Goal: Task Accomplishment & Management: Use online tool/utility

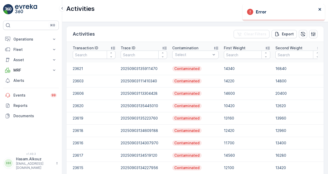
click at [319, 9] on icon "close" at bounding box center [319, 9] width 3 height 3
click at [44, 69] on p "MRF" at bounding box center [30, 69] width 35 height 5
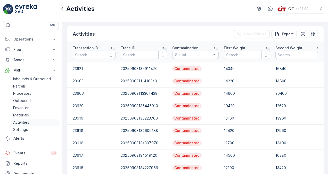
click at [29, 122] on p "Activities" at bounding box center [21, 122] width 16 height 5
click at [22, 123] on p "Activities" at bounding box center [21, 122] width 16 height 5
click at [54, 37] on icon at bounding box center [54, 39] width 5 height 5
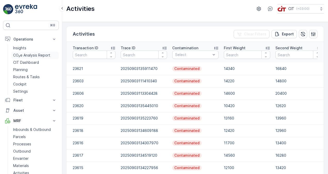
click at [39, 54] on p "CO₂e Analysis Report" at bounding box center [31, 55] width 37 height 5
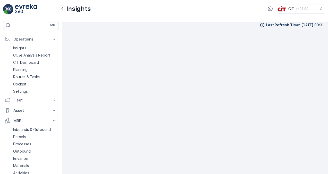
scroll to position [4, 0]
click at [35, 63] on p "CIT Dashboard" at bounding box center [26, 62] width 26 height 5
click at [62, 9] on icon at bounding box center [62, 8] width 6 height 6
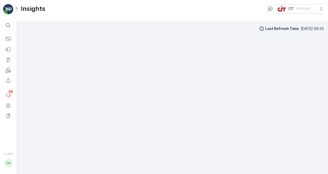
click at [18, 9] on icon at bounding box center [17, 8] width 6 height 6
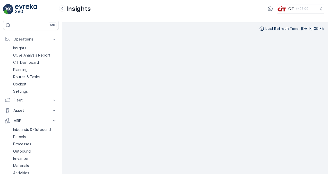
scroll to position [4, 0]
click at [38, 49] on link "Insights" at bounding box center [35, 47] width 48 height 7
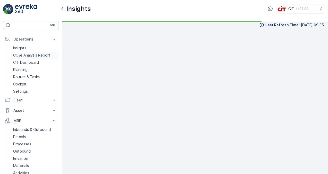
click at [36, 54] on p "CO₂e Analysis Report" at bounding box center [31, 55] width 37 height 5
click at [36, 62] on p "CIT Dashboard" at bounding box center [26, 62] width 26 height 5
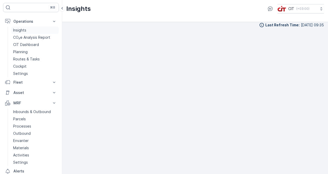
scroll to position [26, 0]
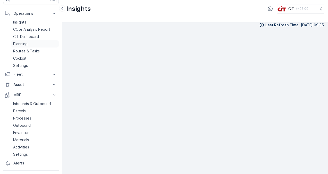
click at [21, 42] on p "Planning" at bounding box center [20, 43] width 14 height 5
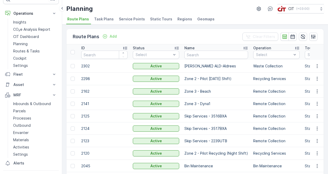
click at [75, 53] on div at bounding box center [73, 52] width 5 height 4
click at [73, 50] on input "checkbox" at bounding box center [73, 50] width 0 height 0
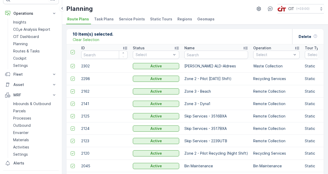
click at [129, 36] on div "10 Item(s) selected. Clear Selection Delete" at bounding box center [194, 36] width 257 height 15
click at [100, 19] on span "Task Plans" at bounding box center [104, 18] width 20 height 5
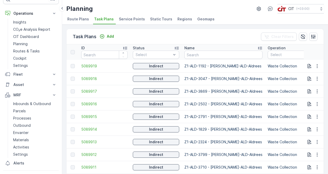
click at [123, 19] on span "Service Points" at bounding box center [132, 18] width 26 height 5
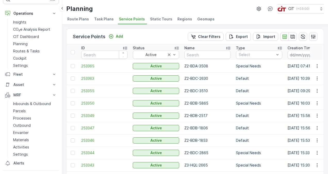
click at [150, 18] on span "Static Tours" at bounding box center [161, 18] width 22 height 5
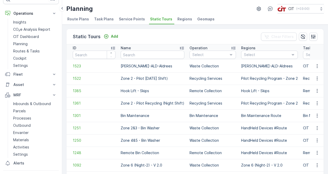
click at [178, 19] on span "Regions" at bounding box center [184, 18] width 15 height 5
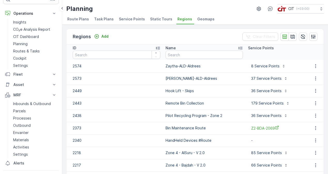
click at [197, 19] on span "Geomaps" at bounding box center [205, 18] width 17 height 5
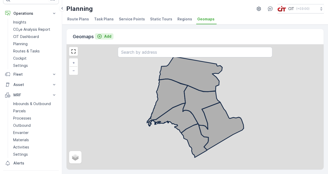
click at [101, 38] on icon "Add" at bounding box center [99, 36] width 5 height 5
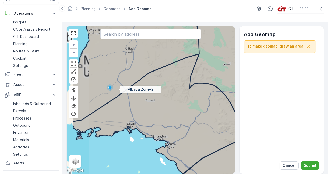
drag, startPoint x: 95, startPoint y: 87, endPoint x: 120, endPoint y: 89, distance: 24.3
click at [120, 89] on icon at bounding box center [135, 66] width 127 height 109
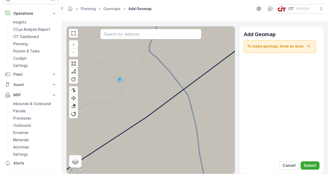
click at [116, 80] on icon at bounding box center [150, 96] width 203 height 170
click at [116, 79] on icon at bounding box center [150, 96] width 203 height 170
drag, startPoint x: 73, startPoint y: 32, endPoint x: 74, endPoint y: 52, distance: 19.1
click at [73, 32] on link at bounding box center [74, 33] width 8 height 8
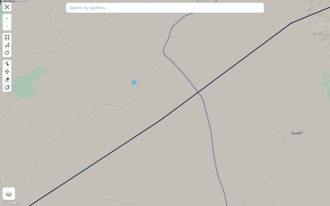
click at [8, 38] on div at bounding box center [6, 37] width 5 height 5
click at [133, 83] on div at bounding box center [133, 83] width 4 height 4
click at [125, 73] on div at bounding box center [125, 73] width 4 height 4
click at [6, 44] on div at bounding box center [6, 45] width 5 height 5
click at [127, 78] on icon at bounding box center [129, 78] width 8 height 10
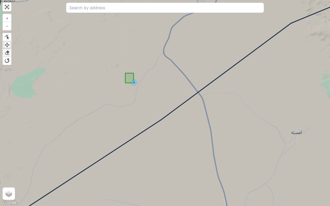
click at [5, 53] on div at bounding box center [6, 52] width 5 height 5
click at [130, 80] on icon at bounding box center [129, 78] width 8 height 10
click at [8, 55] on div at bounding box center [6, 52] width 5 height 5
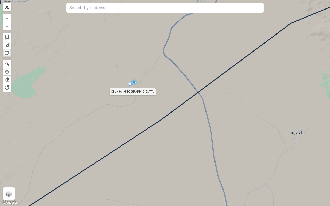
click at [130, 84] on div at bounding box center [130, 84] width 4 height 4
click at [129, 84] on div at bounding box center [129, 84] width 4 height 4
click at [5, 60] on div at bounding box center [6, 60] width 5 height 5
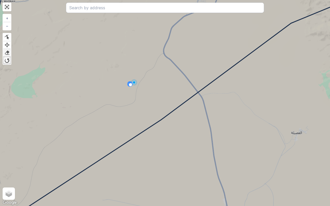
click at [3, 51] on link at bounding box center [7, 53] width 8 height 8
click at [130, 83] on icon at bounding box center [130, 84] width 2 height 2
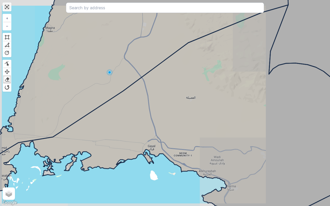
click at [5, 9] on link at bounding box center [7, 7] width 8 height 8
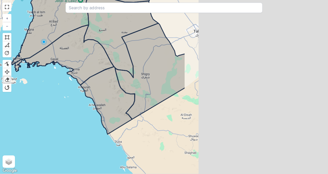
click at [111, 8] on link "Geomaps" at bounding box center [111, 8] width 17 height 4
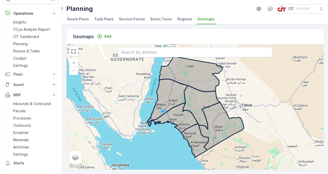
click at [70, 19] on span "Route Plans" at bounding box center [78, 18] width 22 height 5
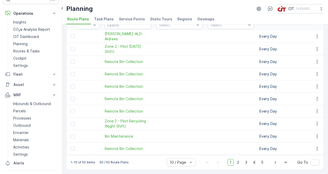
scroll to position [0, 250]
click at [113, 86] on span "Remote Bin Collection" at bounding box center [129, 86] width 46 height 5
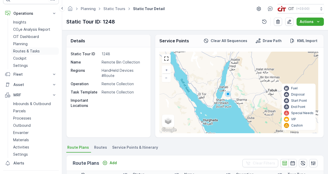
click at [43, 51] on link "Routes & Tasks" at bounding box center [35, 50] width 48 height 7
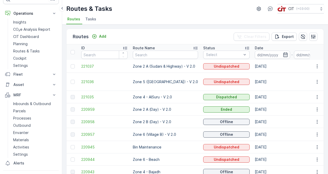
click at [88, 20] on span "Tasks" at bounding box center [90, 18] width 11 height 5
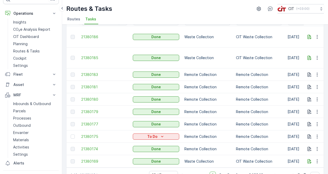
scroll to position [38, 0]
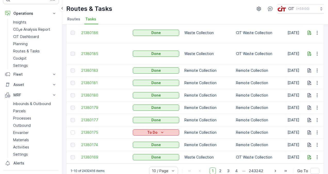
click at [167, 130] on div "To Do" at bounding box center [156, 132] width 42 height 5
click at [188, 114] on td "Remote Collection" at bounding box center [208, 120] width 52 height 12
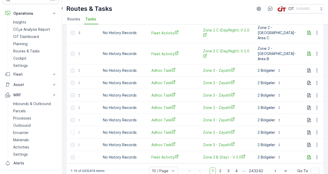
scroll to position [0, 530]
click at [215, 105] on span "Zone 3 - Zayath" at bounding box center [226, 107] width 46 height 5
click at [22, 59] on p "Cockpit" at bounding box center [19, 58] width 13 height 5
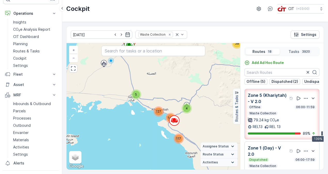
drag, startPoint x: 157, startPoint y: 130, endPoint x: 154, endPoint y: 99, distance: 30.4
click at [154, 99] on div "5 13 6 17 8 12 118 5 73 58 38 143 2 223 27 641 1208 922 117 4 5 147 127 + − Sat…" at bounding box center [152, 106] width 173 height 126
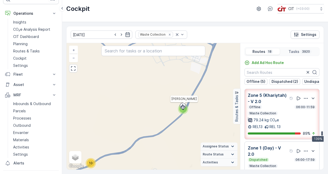
click at [183, 105] on icon at bounding box center [183, 106] width 4 height 4
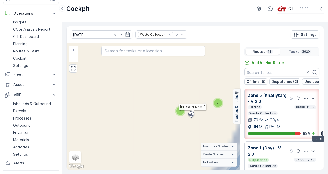
click at [190, 113] on icon at bounding box center [191, 114] width 5 height 5
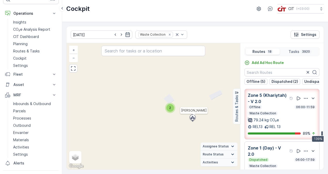
click at [190, 114] on icon at bounding box center [192, 118] width 8 height 9
drag, startPoint x: 190, startPoint y: 116, endPoint x: 180, endPoint y: 79, distance: 38.6
click at [180, 79] on div "12 2 2 2 2 2 2 4 4 2 2 4 3 9 2 2 2 2 2 2 2 4 4 2 2 2 2 2 2 5 2 2 2 2 2 2 2 2 2 …" at bounding box center [152, 106] width 173 height 126
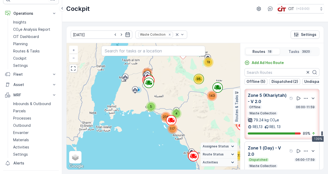
drag, startPoint x: 172, startPoint y: 70, endPoint x: 168, endPoint y: 102, distance: 32.6
click at [168, 102] on div "18 6 17 8 12 118 5 73 96 143 225 1876 922 117 4 5 274 + − Satellite Roadmap Ter…" at bounding box center [152, 106] width 173 height 126
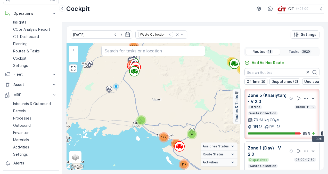
drag, startPoint x: 160, startPoint y: 84, endPoint x: 169, endPoint y: 99, distance: 16.9
click at [169, 99] on div "5 13 6 17 8 12 118 5 73 58 38 143 2 223 27 641 1208 922 117 4 5 147 127 + − Sat…" at bounding box center [152, 106] width 173 height 126
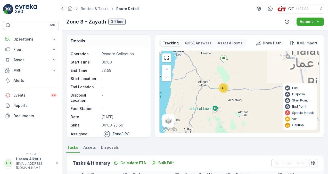
drag, startPoint x: 236, startPoint y: 66, endPoint x: 226, endPoint y: 98, distance: 33.4
click at [226, 98] on div "48 + − Satellite Roadmap Terrain Hybrid Leaflet Keyboard shortcuts Map Data Map…" at bounding box center [238, 92] width 159 height 82
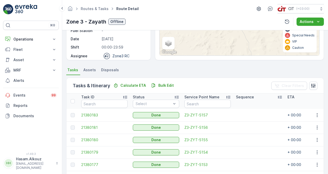
scroll to position [103, 0]
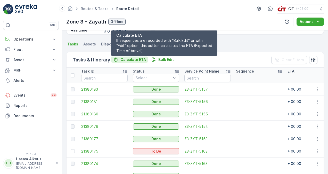
click at [136, 58] on p "Calculate ETA" at bounding box center [133, 59] width 26 height 5
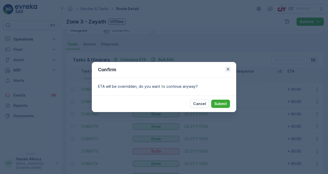
click at [226, 70] on icon "button" at bounding box center [227, 68] width 5 height 5
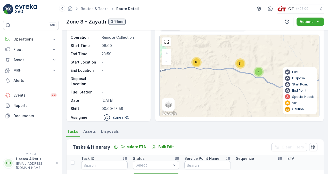
scroll to position [0, 0]
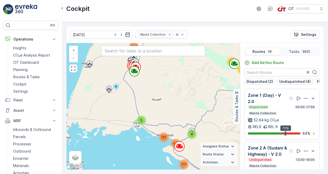
scroll to position [26, 0]
